Goal: Task Accomplishment & Management: Complete application form

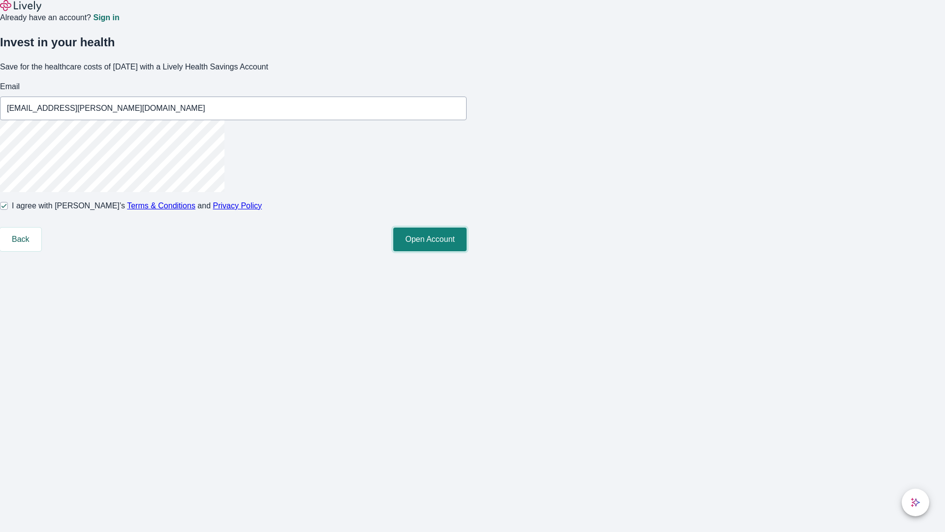
click at [467, 251] on button "Open Account" at bounding box center [429, 240] width 73 height 24
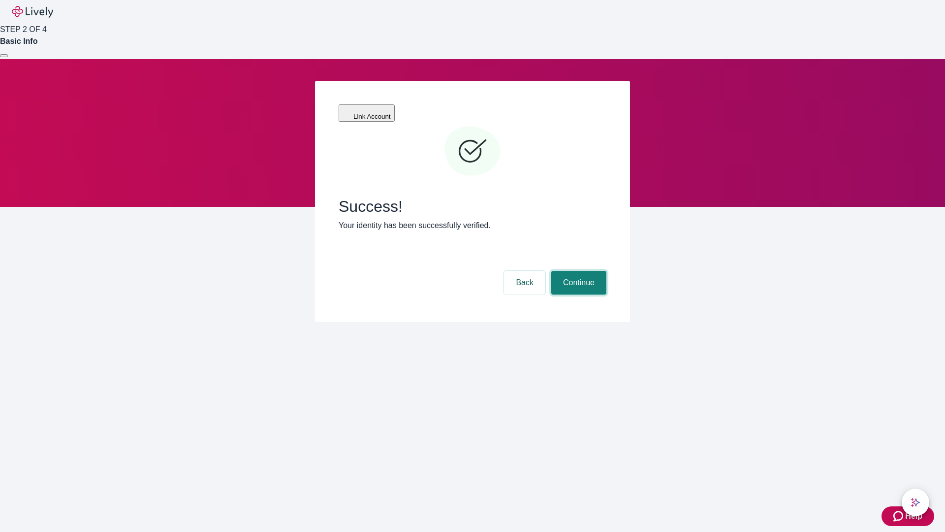
click at [578, 271] on button "Continue" at bounding box center [579, 283] width 55 height 24
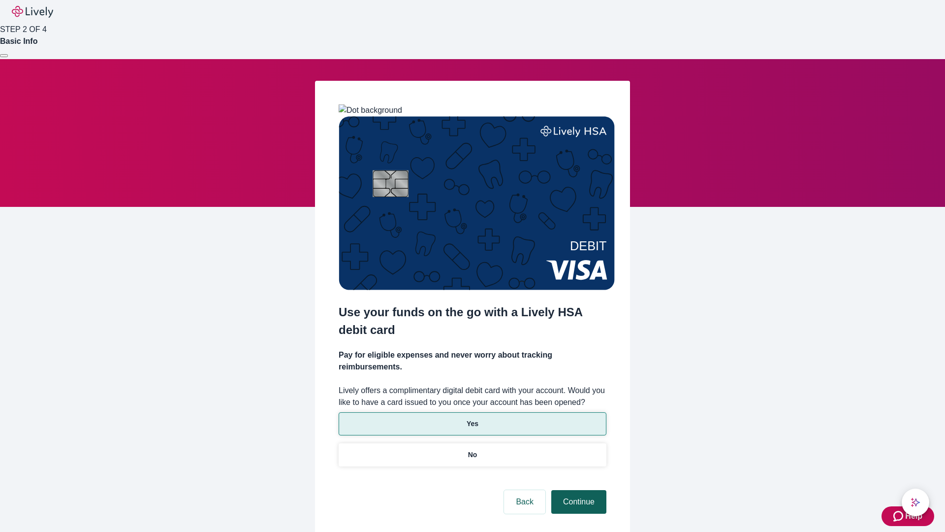
click at [472, 450] on p "No" at bounding box center [472, 455] width 9 height 10
click at [578, 490] on button "Continue" at bounding box center [579, 502] width 55 height 24
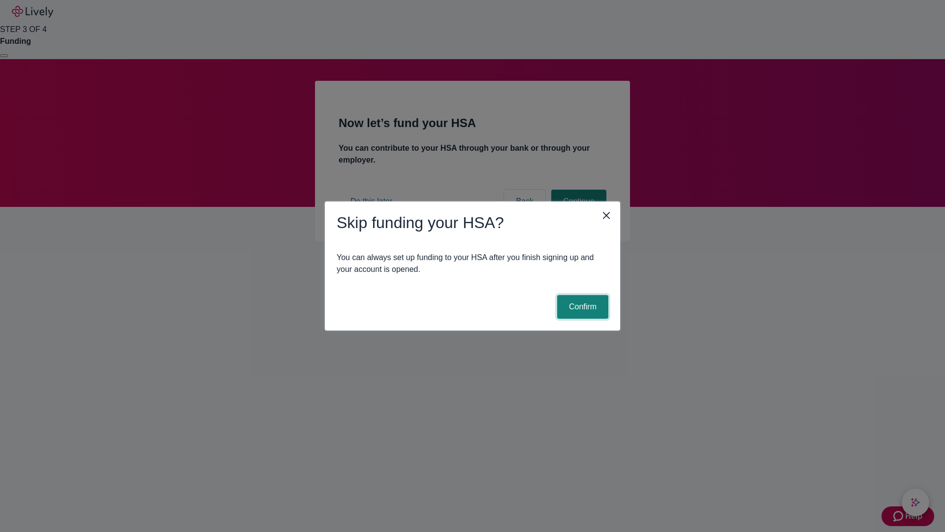
click at [582, 307] on button "Confirm" at bounding box center [582, 307] width 51 height 24
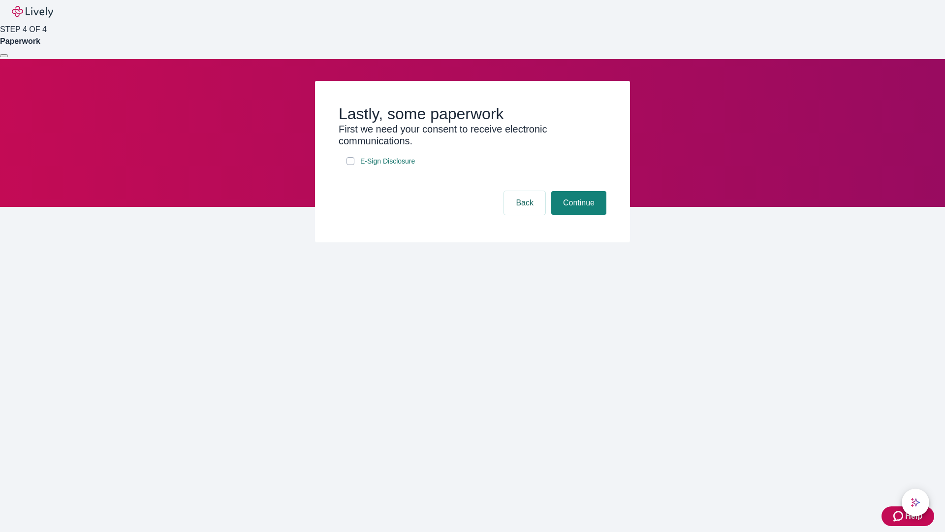
click at [351, 165] on input "E-Sign Disclosure" at bounding box center [351, 161] width 8 height 8
checkbox input "true"
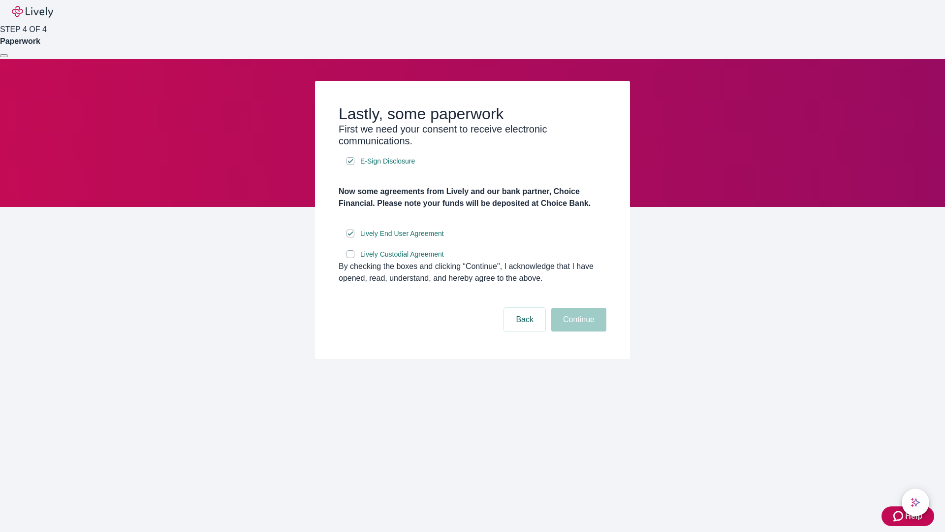
click at [351, 258] on input "Lively Custodial Agreement" at bounding box center [351, 254] width 8 height 8
checkbox input "true"
click at [578, 331] on button "Continue" at bounding box center [579, 320] width 55 height 24
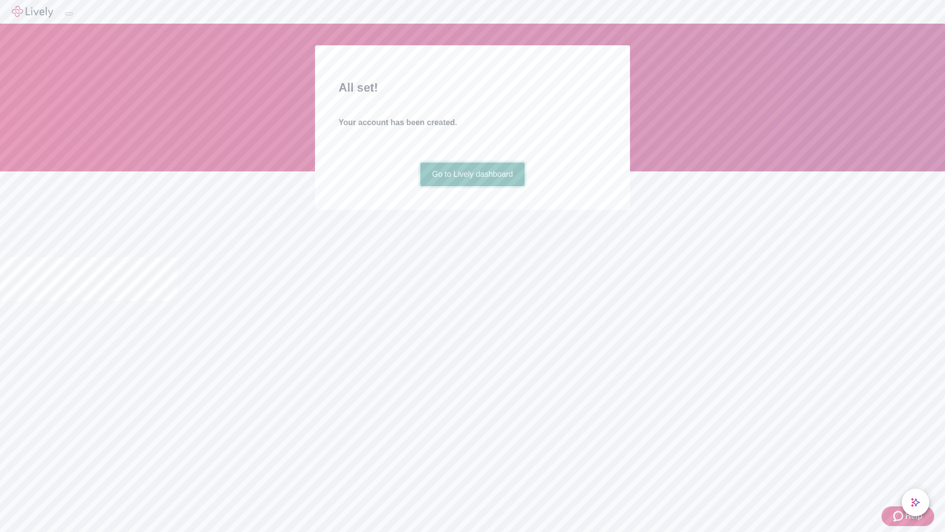
click at [472, 186] on link "Go to Lively dashboard" at bounding box center [473, 175] width 105 height 24
